Goal: Task Accomplishment & Management: Complete application form

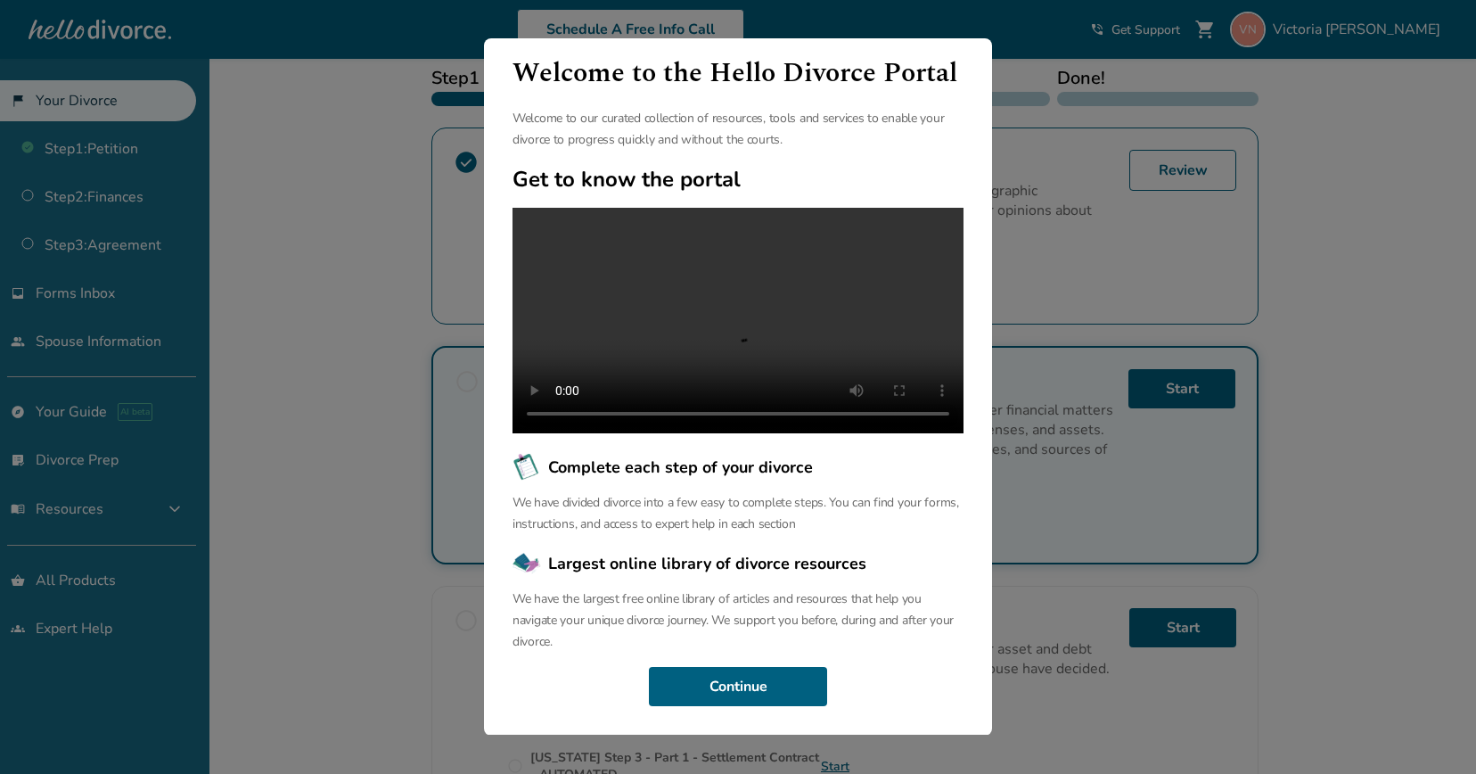
scroll to position [297, 0]
click at [782, 685] on button "Continue" at bounding box center [738, 686] width 178 height 39
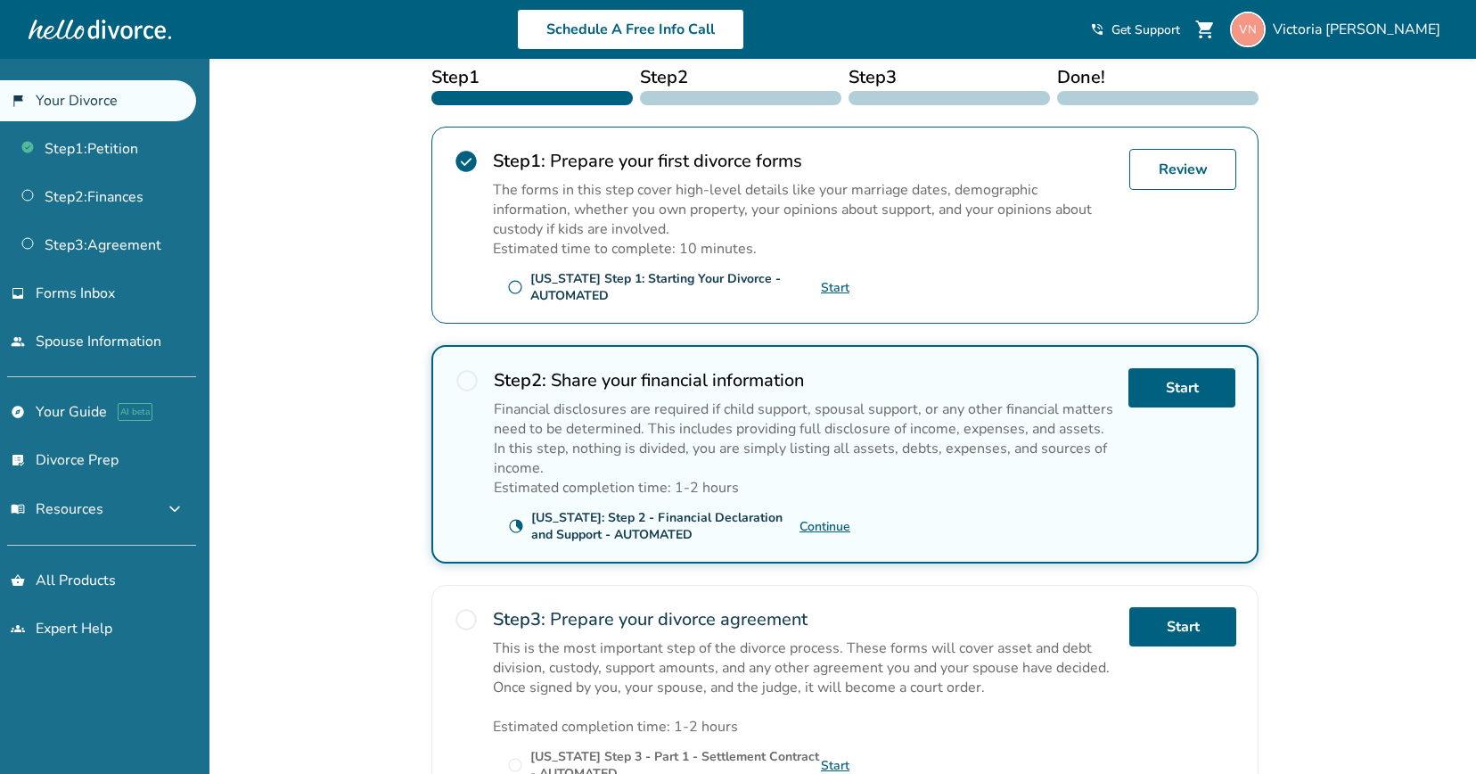
click at [471, 378] on span "radio_button_unchecked" at bounding box center [466, 380] width 25 height 25
click at [1184, 385] on link "Start" at bounding box center [1181, 387] width 107 height 39
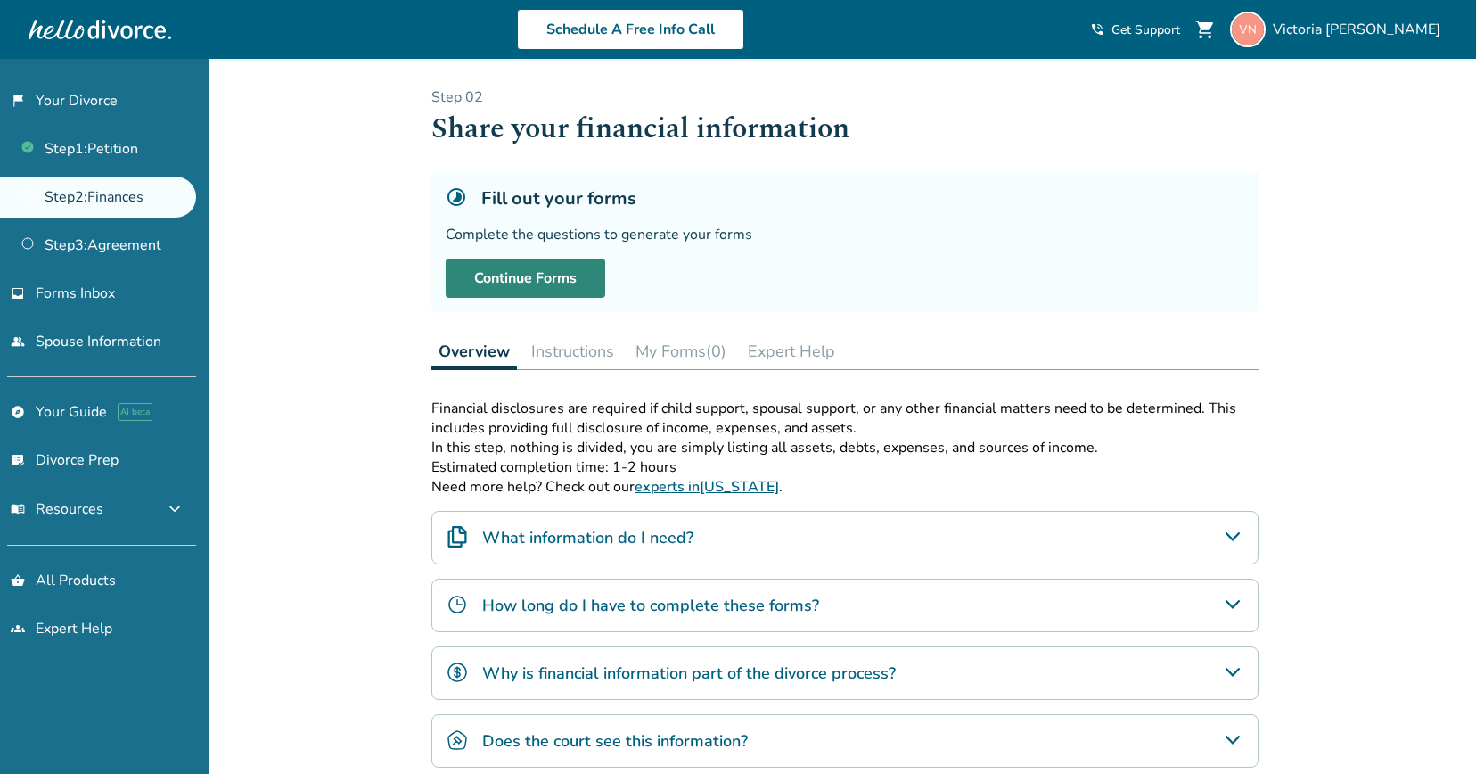
click at [541, 274] on link "Continue Forms" at bounding box center [526, 277] width 160 height 39
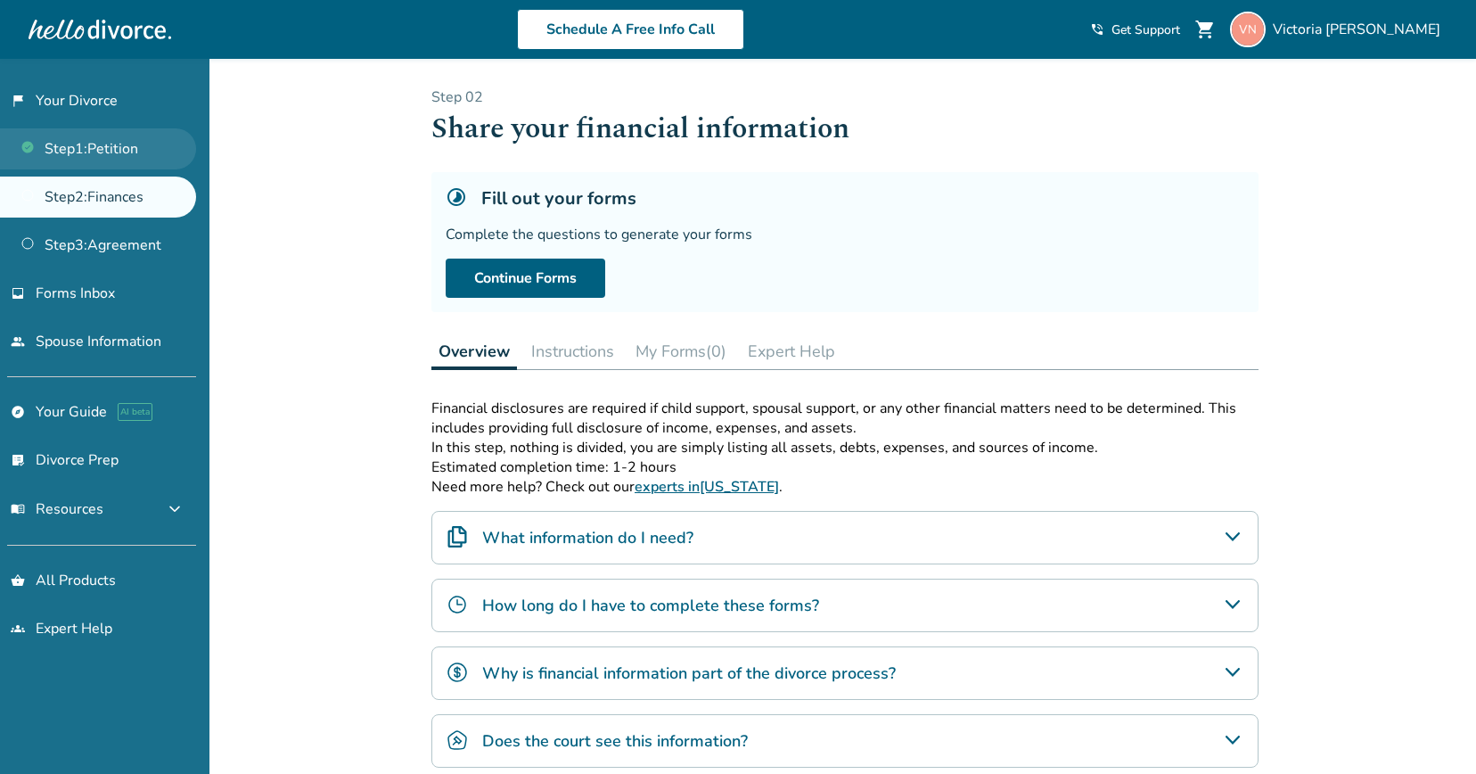
click at [84, 151] on link "Step 1 : Petition" at bounding box center [98, 148] width 196 height 41
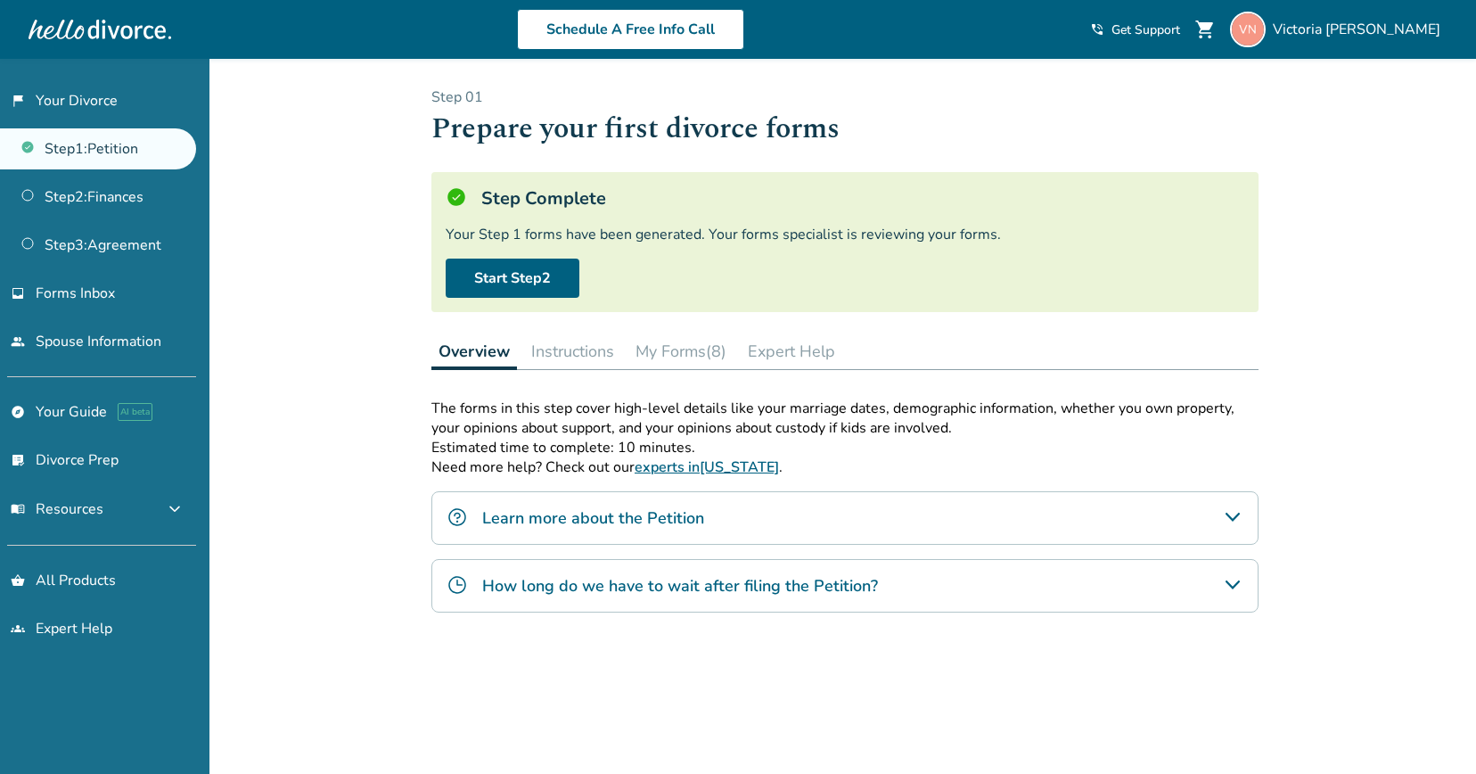
click at [125, 158] on link "Step 1 : Petition" at bounding box center [98, 148] width 196 height 41
click at [81, 89] on link "flag_2 Your Divorce" at bounding box center [98, 100] width 196 height 41
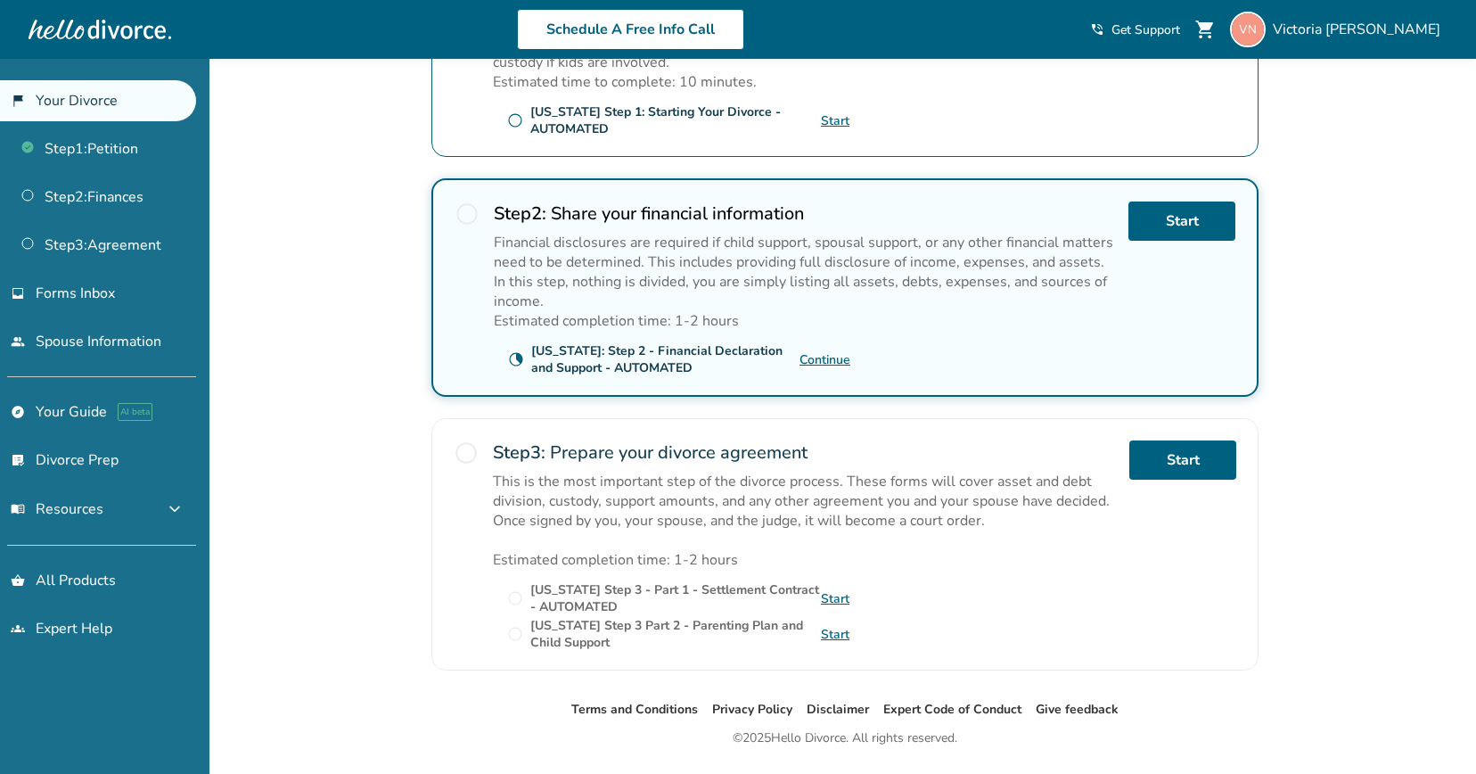
scroll to position [492, 0]
